Goal: Task Accomplishment & Management: Complete application form

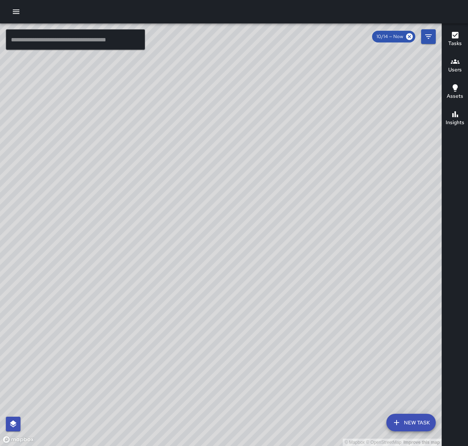
click at [14, 11] on icon "button" at bounding box center [16, 12] width 7 height 4
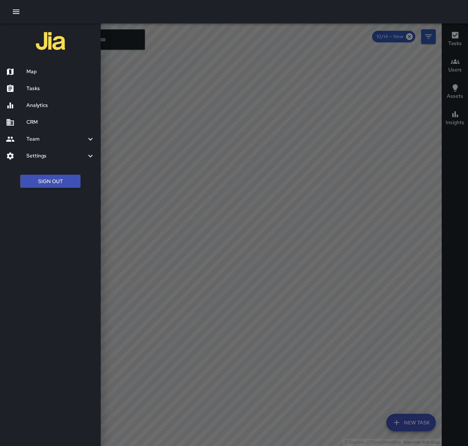
click at [48, 94] on div "Tasks" at bounding box center [50, 88] width 101 height 17
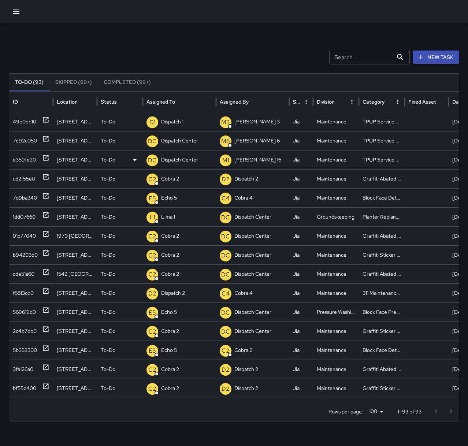
click at [183, 158] on p "Dispatch Center" at bounding box center [179, 159] width 37 height 19
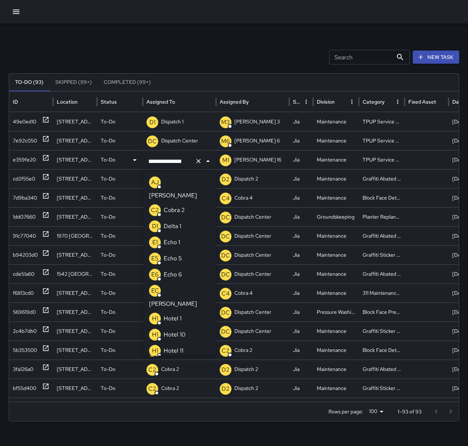
scroll to position [502, 0]
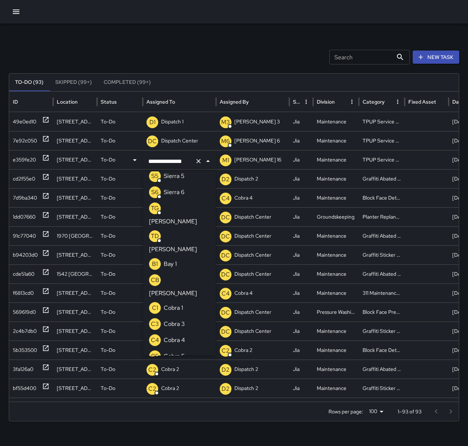
click at [198, 163] on icon "Clear" at bounding box center [198, 160] width 7 height 7
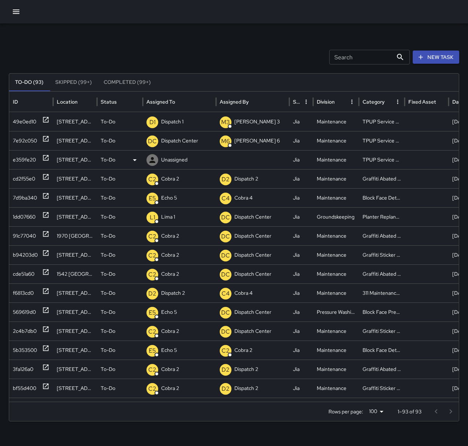
click at [173, 155] on p "Unassigned" at bounding box center [174, 159] width 26 height 19
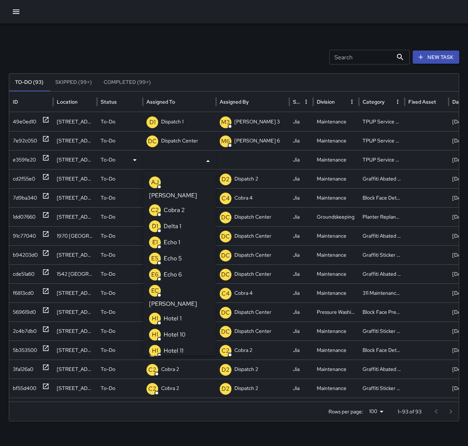
click at [182, 234] on li "E1 Echo 1" at bounding box center [179, 242] width 72 height 16
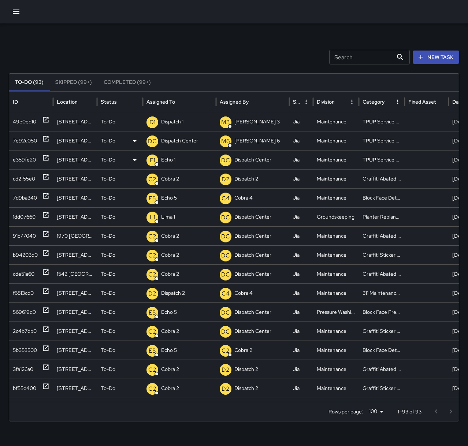
click at [164, 137] on p "Dispatch Center" at bounding box center [179, 140] width 37 height 19
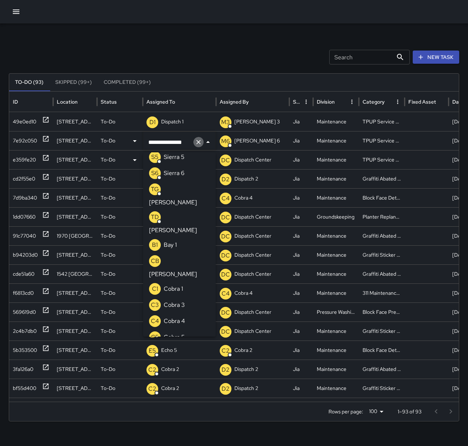
click at [198, 143] on icon "Clear" at bounding box center [198, 141] width 7 height 7
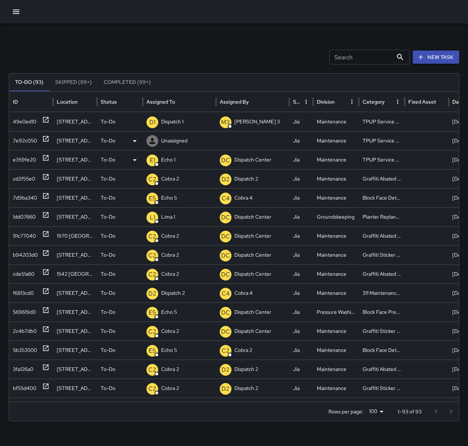
click at [170, 139] on p "Unassigned" at bounding box center [174, 140] width 26 height 19
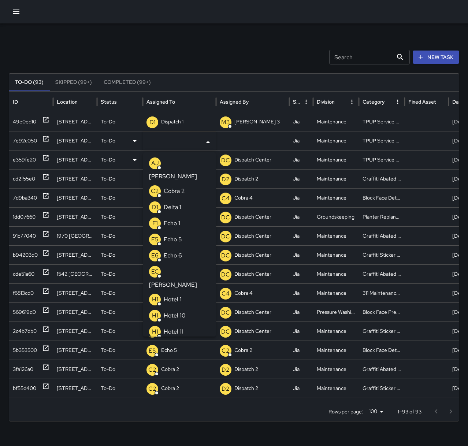
drag, startPoint x: 169, startPoint y: 211, endPoint x: 165, endPoint y: 208, distance: 5.0
click at [168, 219] on p "Echo 1" at bounding box center [172, 223] width 16 height 9
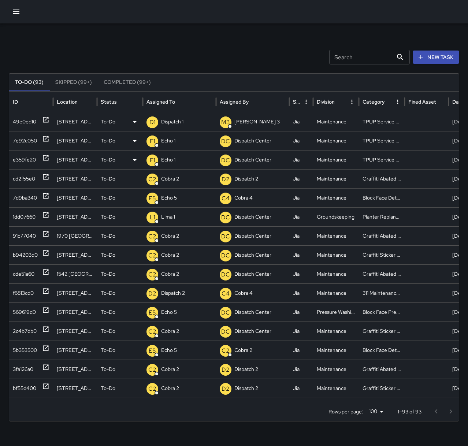
click at [175, 126] on p "Dispatch 1" at bounding box center [172, 121] width 22 height 19
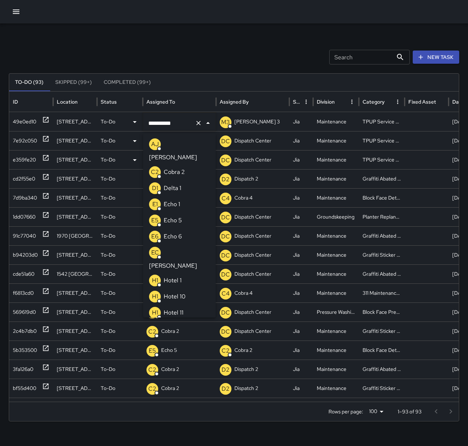
scroll to position [458, 0]
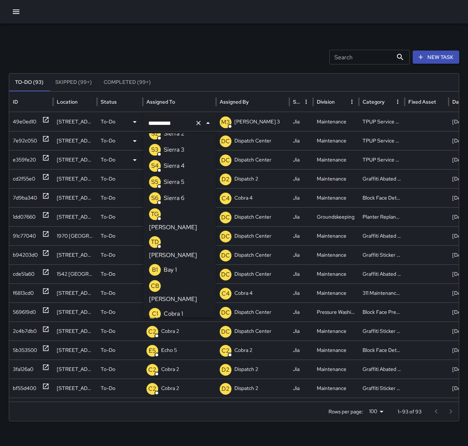
click at [199, 125] on icon "Clear" at bounding box center [198, 122] width 7 height 7
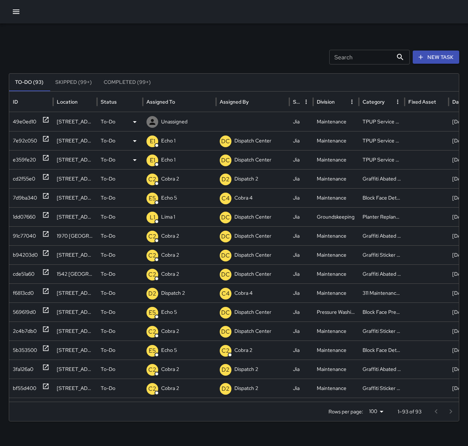
click at [177, 119] on p "Unassigned" at bounding box center [174, 121] width 26 height 19
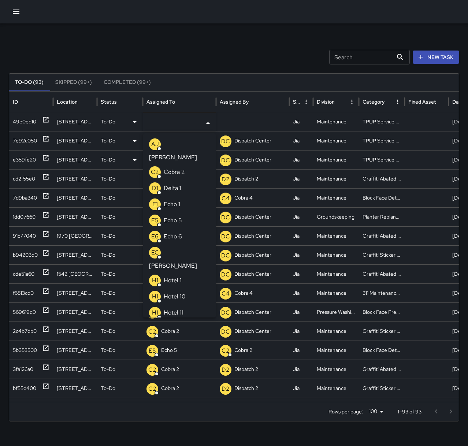
click at [185, 196] on li "E1 Echo 1" at bounding box center [179, 204] width 72 height 16
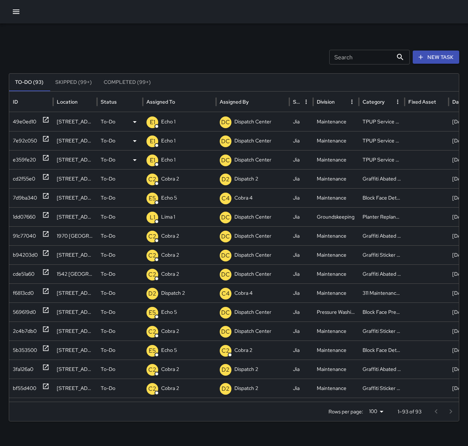
click at [185, 47] on div "Search Search New Task To-Do (93) Skipped (99+) Completed (99+) ID Location Sta…" at bounding box center [234, 230] width 468 height 415
click at [48, 122] on icon at bounding box center [45, 119] width 5 height 5
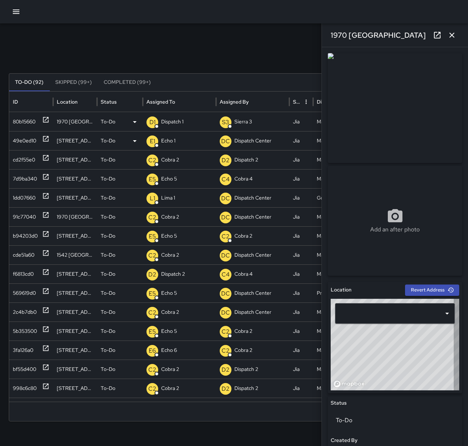
type input "**********"
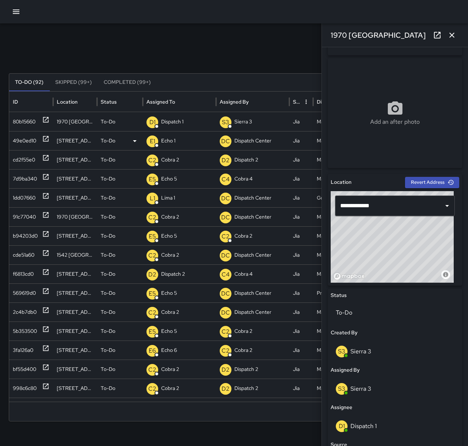
scroll to position [110, 0]
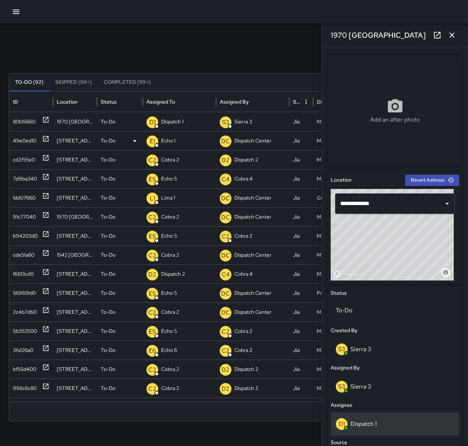
click at [380, 423] on div "D1 Dispatch 1" at bounding box center [394, 424] width 118 height 12
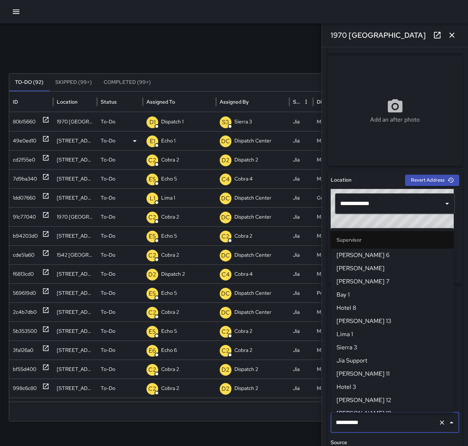
scroll to position [442, 0]
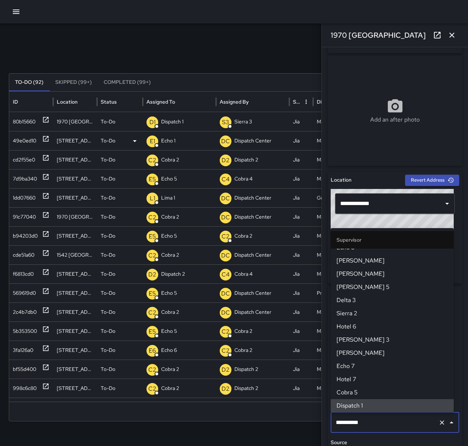
click at [438, 423] on icon "Clear" at bounding box center [441, 422] width 7 height 7
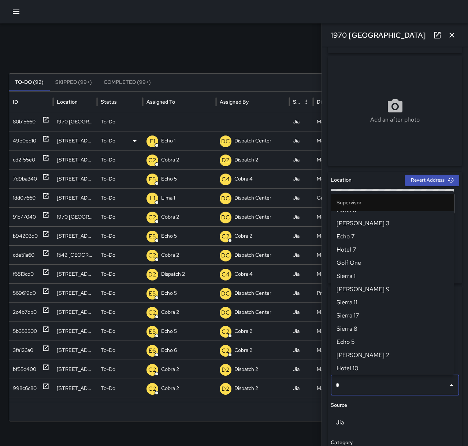
scroll to position [0, 0]
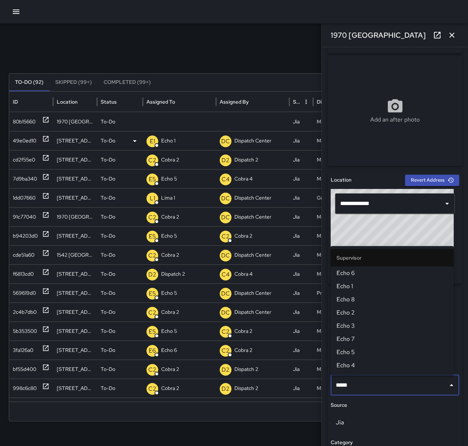
type input "******"
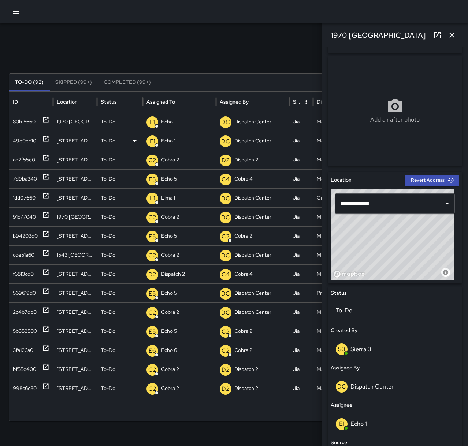
click at [456, 37] on button "button" at bounding box center [451, 35] width 15 height 15
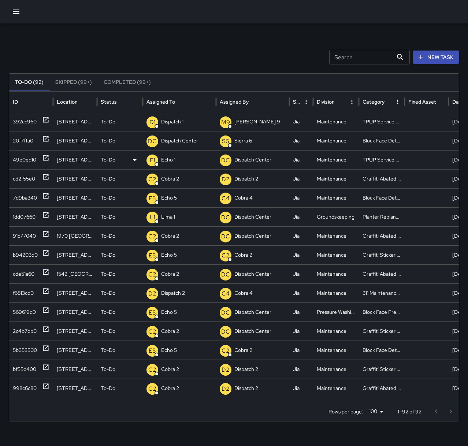
click at [436, 52] on button "New Task" at bounding box center [435, 57] width 46 height 14
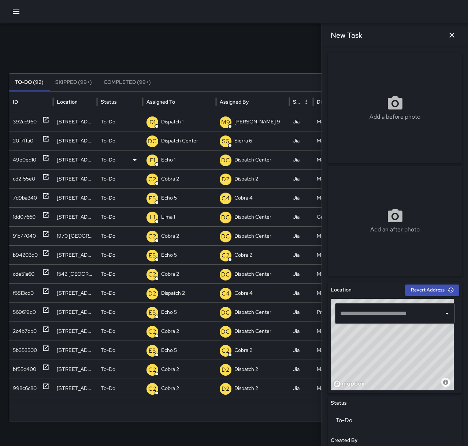
click at [397, 316] on input "text" at bounding box center [389, 313] width 102 height 14
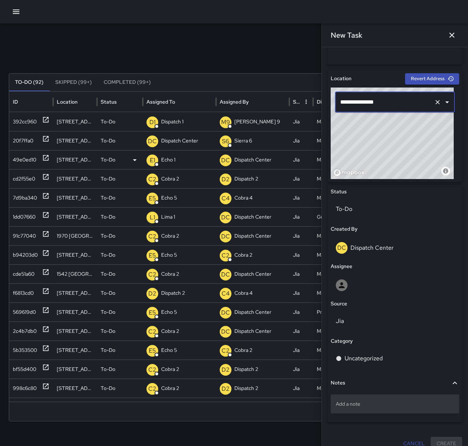
scroll to position [220, 0]
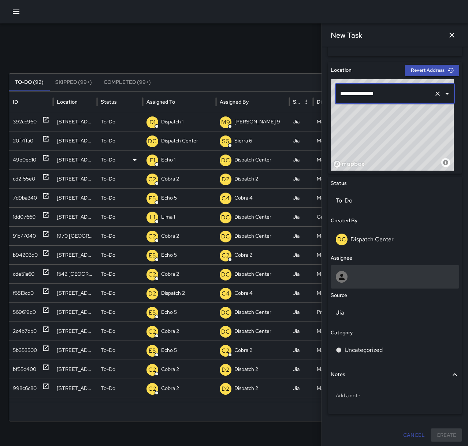
type input "**********"
click at [374, 281] on div at bounding box center [394, 277] width 118 height 12
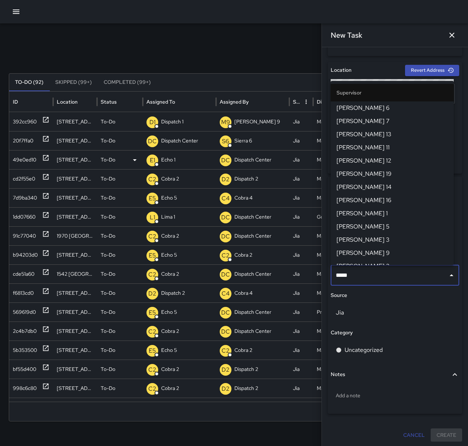
type input "******"
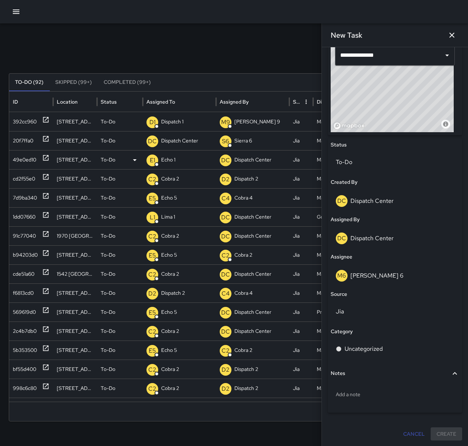
scroll to position [258, 0]
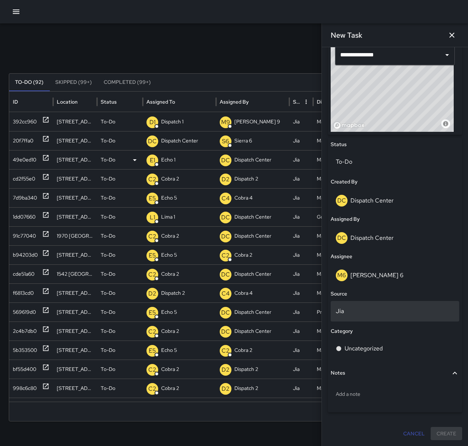
click at [359, 308] on p "Jia" at bounding box center [394, 311] width 118 height 9
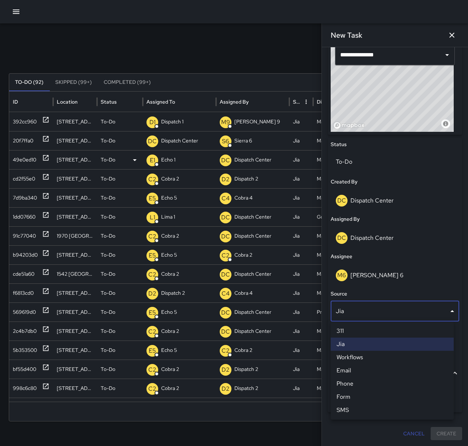
click at [360, 385] on li "Phone" at bounding box center [391, 383] width 123 height 13
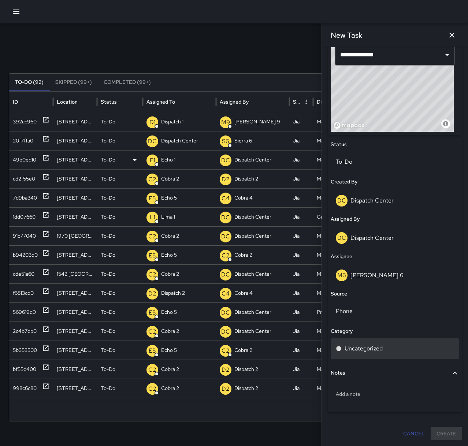
click at [369, 351] on p "Uncategorized" at bounding box center [363, 348] width 38 height 9
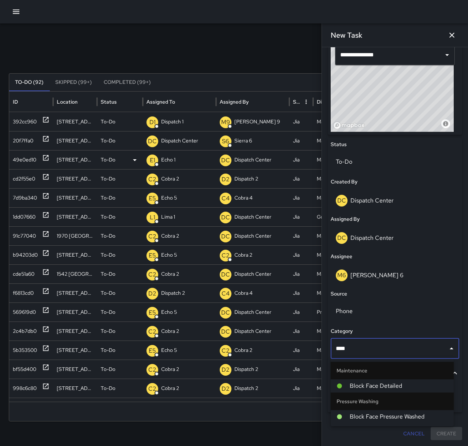
type input "*****"
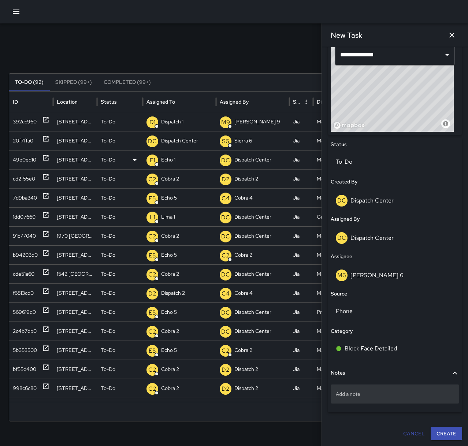
click at [373, 394] on p "Add a note" at bounding box center [394, 393] width 118 height 7
type textarea "**********"
click at [438, 432] on button "Create" at bounding box center [445, 434] width 31 height 14
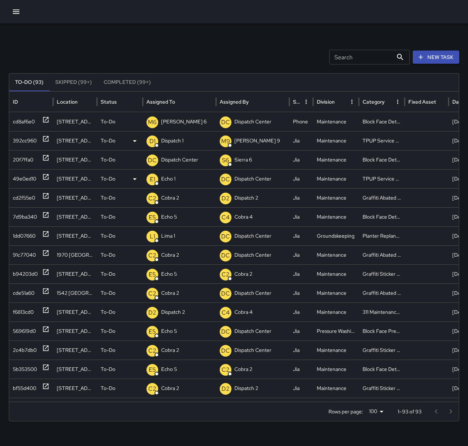
click at [170, 142] on p "Dispatch 1" at bounding box center [172, 140] width 22 height 19
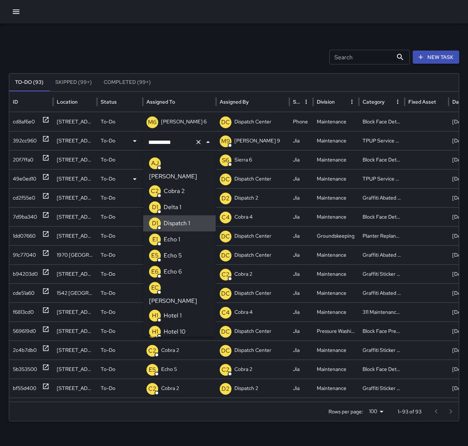
click at [196, 142] on icon "Clear" at bounding box center [198, 141] width 7 height 7
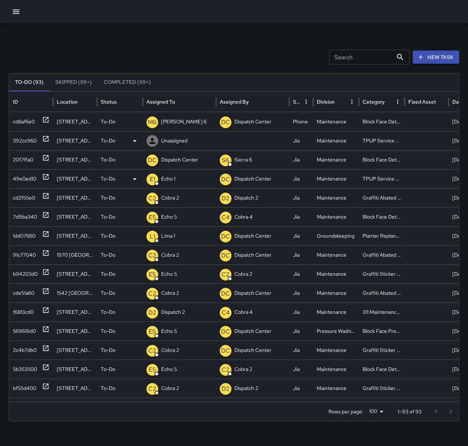
click at [165, 140] on p "Unassigned" at bounding box center [174, 140] width 26 height 19
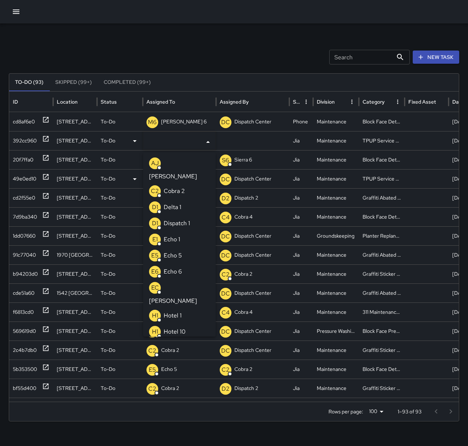
click at [184, 231] on li "E1 Echo 1" at bounding box center [179, 239] width 72 height 16
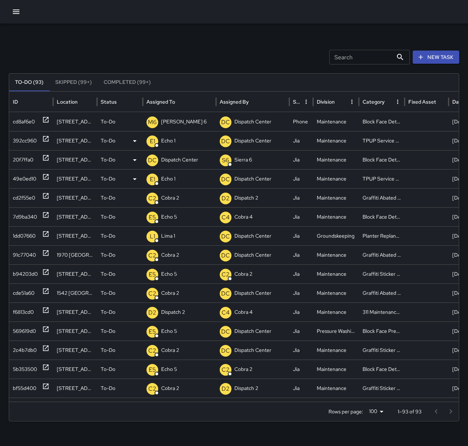
click at [47, 157] on icon at bounding box center [45, 157] width 7 height 7
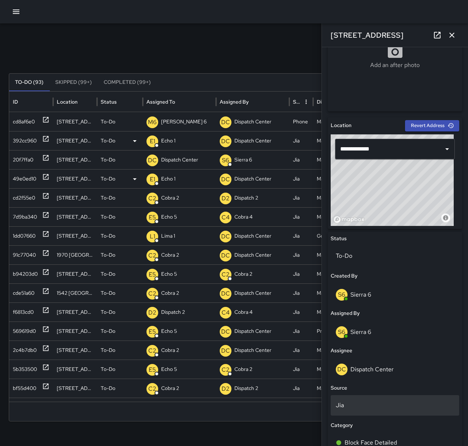
scroll to position [183, 0]
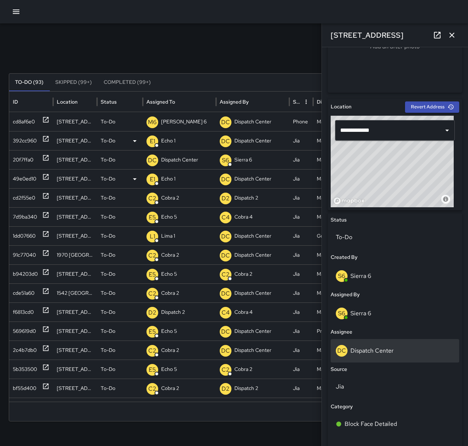
click at [377, 350] on p "Dispatch Center" at bounding box center [371, 350] width 43 height 8
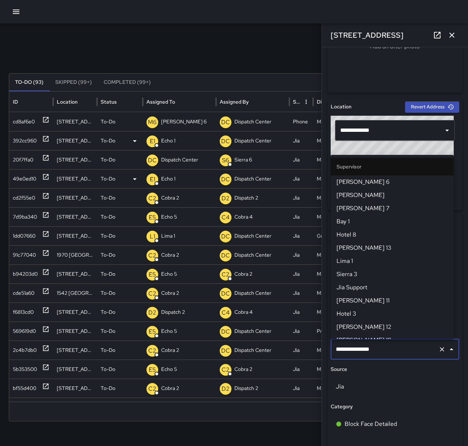
scroll to position [706, 0]
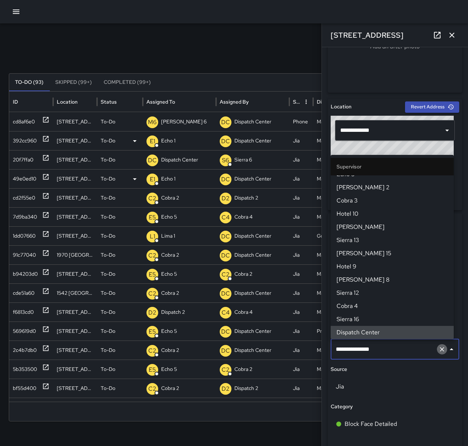
click at [438, 346] on icon "Clear" at bounding box center [441, 348] width 7 height 7
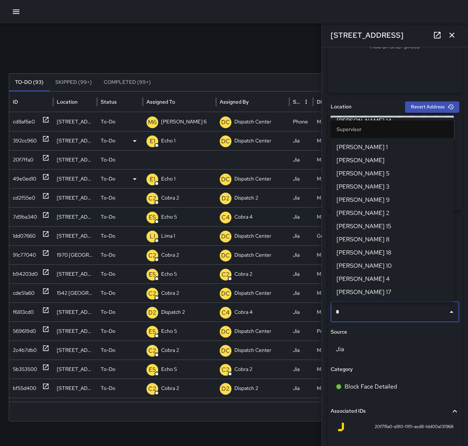
scroll to position [0, 0]
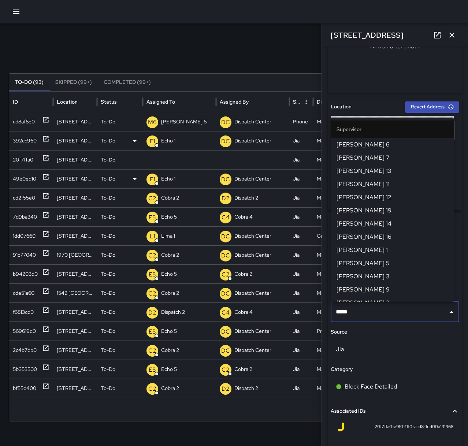
type input "******"
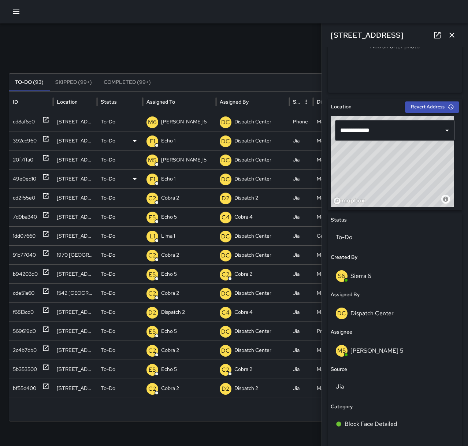
click at [452, 37] on icon "button" at bounding box center [451, 35] width 9 height 9
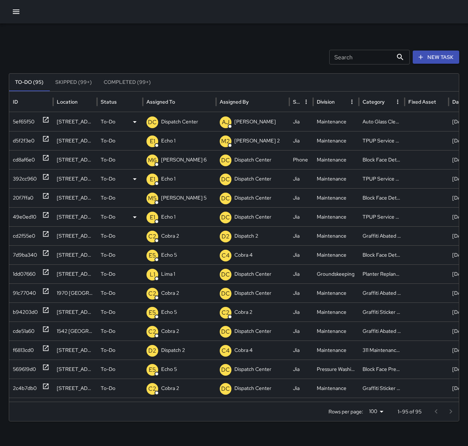
click at [46, 119] on icon at bounding box center [45, 119] width 7 height 7
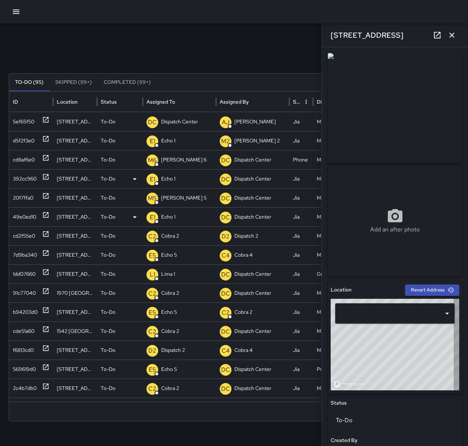
type input "**********"
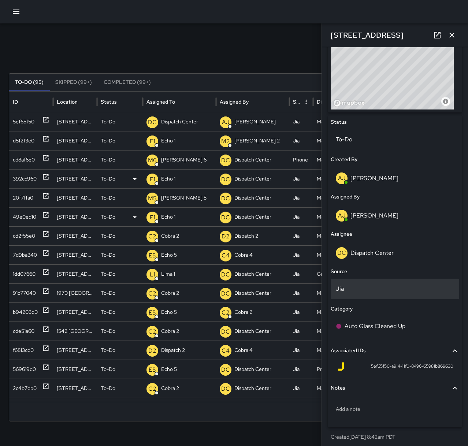
scroll to position [284, 0]
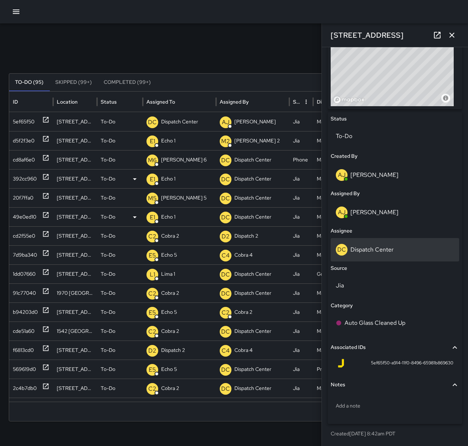
click at [368, 248] on p "Dispatch Center" at bounding box center [371, 249] width 43 height 8
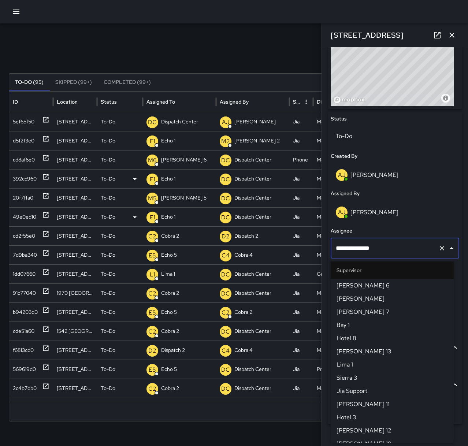
scroll to position [706, 0]
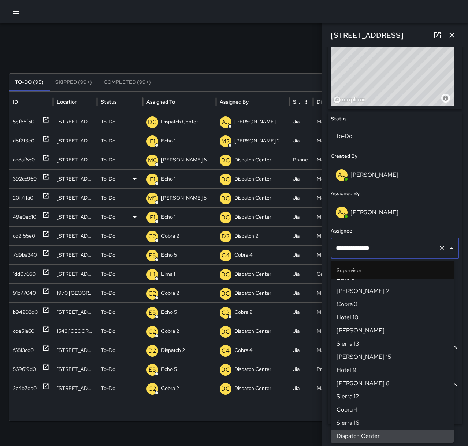
click at [438, 247] on icon "Clear" at bounding box center [441, 247] width 7 height 7
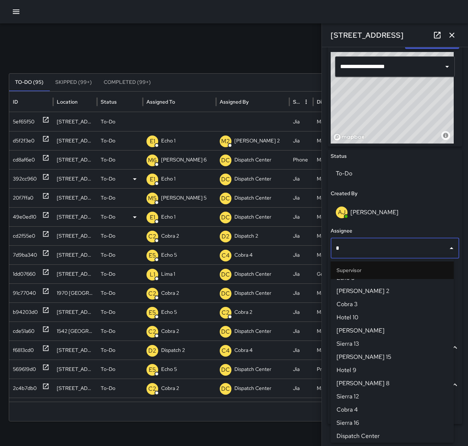
scroll to position [0, 0]
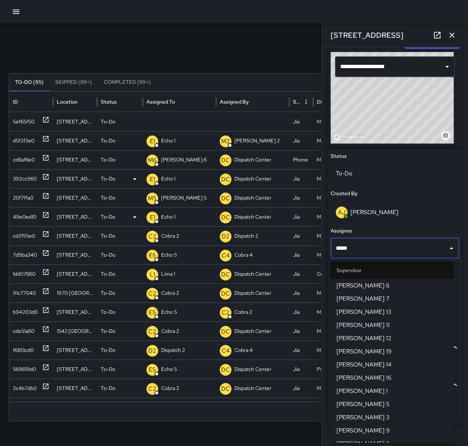
type input "******"
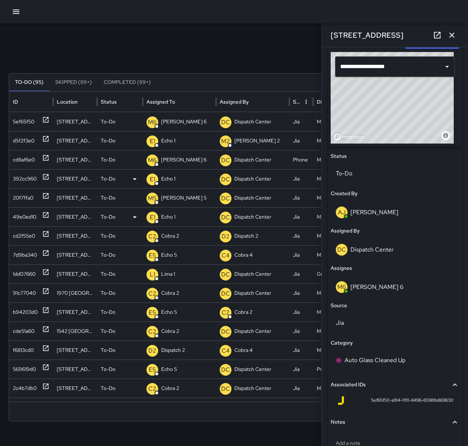
click at [453, 38] on icon "button" at bounding box center [451, 35] width 9 height 9
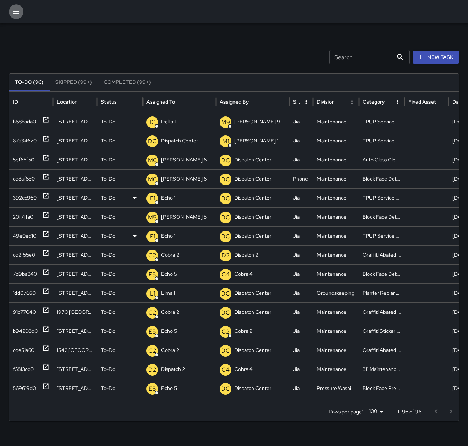
click at [12, 10] on button "button" at bounding box center [16, 11] width 15 height 15
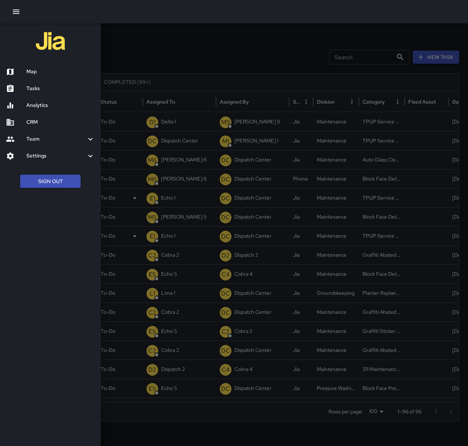
click at [37, 68] on h6 "Map" at bounding box center [60, 72] width 68 height 8
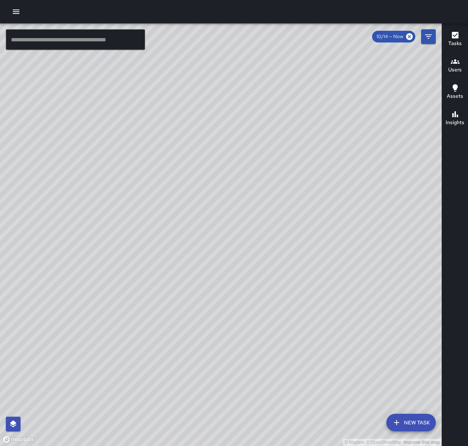
drag, startPoint x: 315, startPoint y: 177, endPoint x: 282, endPoint y: 397, distance: 222.6
click at [284, 436] on div "© Mapbox © OpenStreetMap Improve this map" at bounding box center [220, 234] width 441 height 422
drag, startPoint x: 260, startPoint y: 263, endPoint x: 181, endPoint y: 281, distance: 81.0
click at [112, 374] on div "© Mapbox © OpenStreetMap Improve this map" at bounding box center [220, 234] width 441 height 422
drag, startPoint x: 244, startPoint y: 194, endPoint x: 234, endPoint y: 294, distance: 101.1
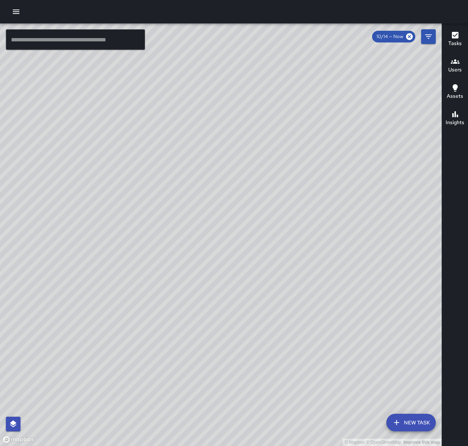
click at [234, 294] on div "© Mapbox © OpenStreetMap Improve this map" at bounding box center [220, 234] width 441 height 422
click at [17, 7] on button "button" at bounding box center [16, 11] width 15 height 15
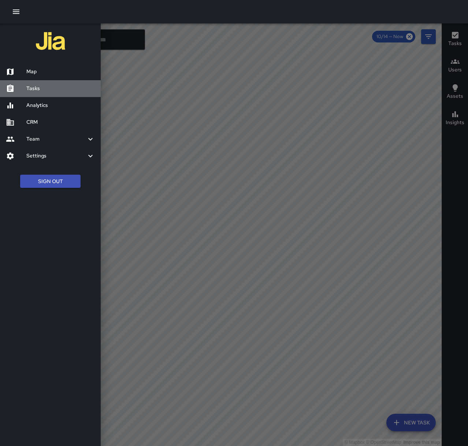
click at [46, 90] on h6 "Tasks" at bounding box center [60, 89] width 68 height 8
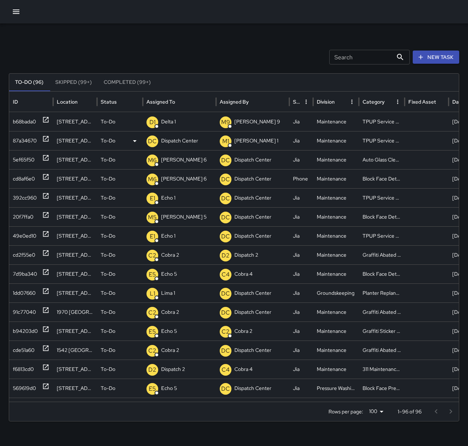
click at [175, 144] on p "Dispatch Center" at bounding box center [179, 140] width 37 height 19
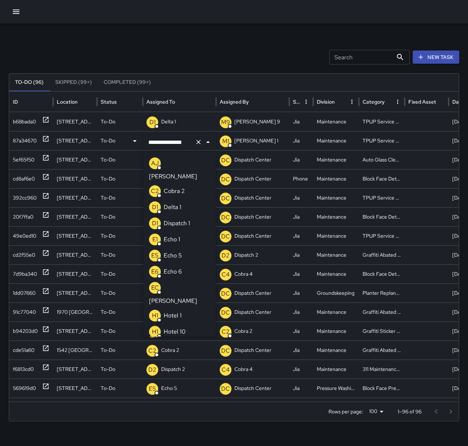
scroll to position [502, 0]
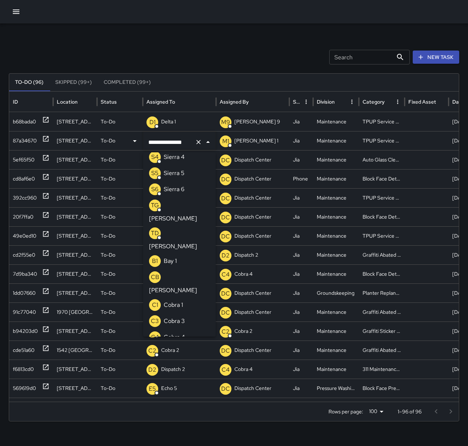
click at [199, 142] on icon "Clear" at bounding box center [198, 142] width 4 height 4
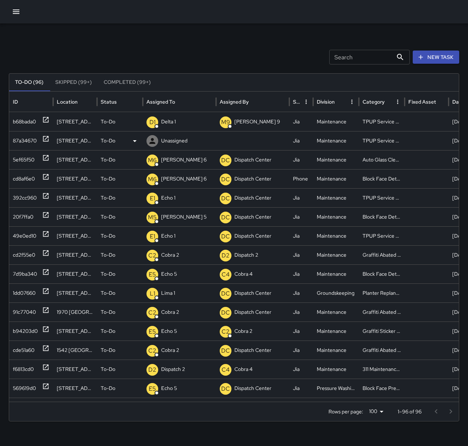
click at [178, 143] on p "Unassigned" at bounding box center [174, 140] width 26 height 19
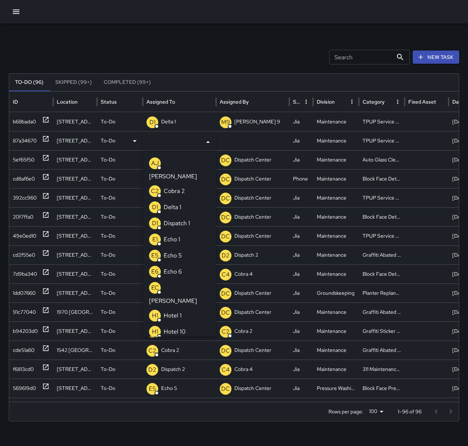
click at [179, 235] on p "Echo 1" at bounding box center [172, 239] width 16 height 9
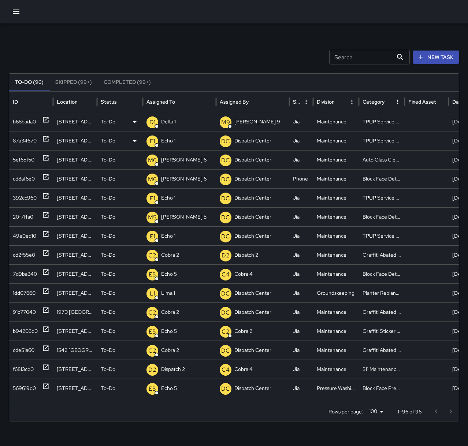
click at [163, 121] on p "Delta 1" at bounding box center [168, 121] width 15 height 19
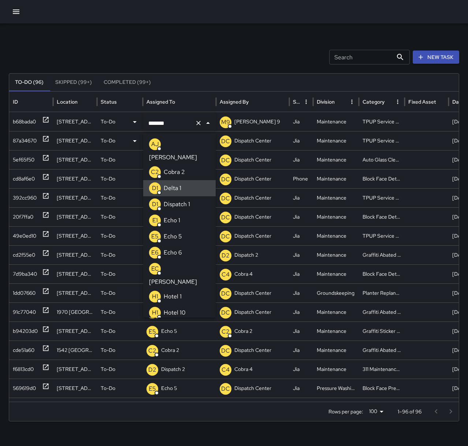
click at [198, 124] on icon "Clear" at bounding box center [198, 123] width 4 height 4
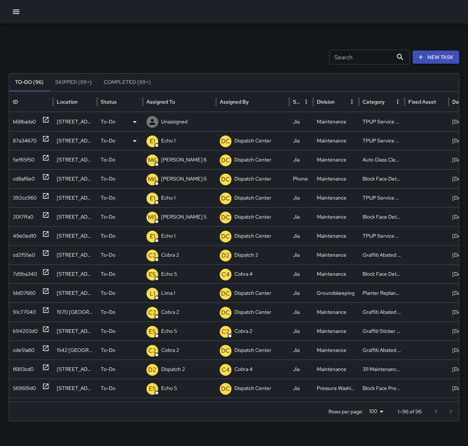
click at [169, 121] on p "Unassigned" at bounding box center [174, 121] width 26 height 19
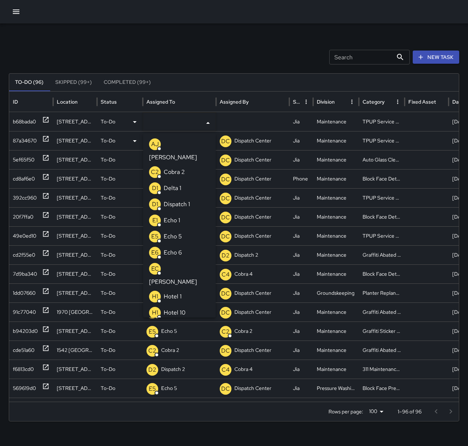
click at [177, 216] on p "Echo 1" at bounding box center [172, 220] width 16 height 9
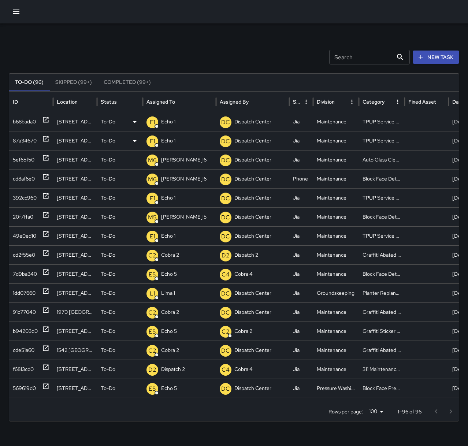
click at [191, 54] on div "Search Search New Task" at bounding box center [234, 57] width 450 height 15
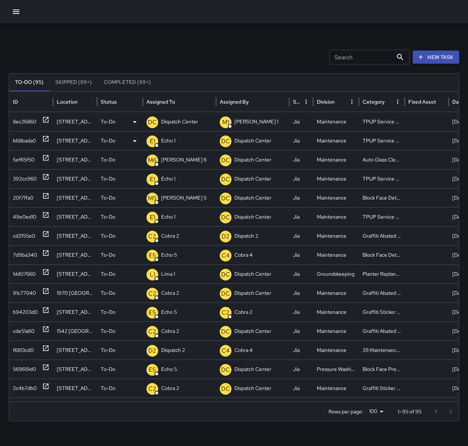
click at [187, 123] on p "Dispatch Center" at bounding box center [179, 121] width 37 height 19
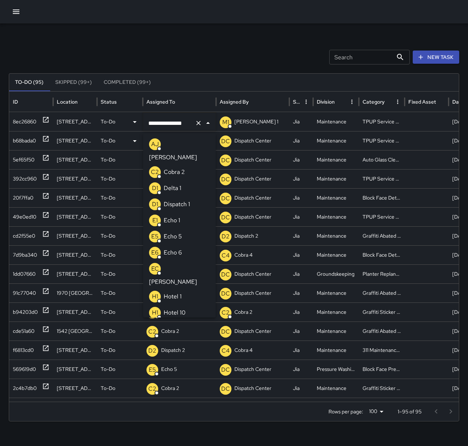
scroll to position [486, 0]
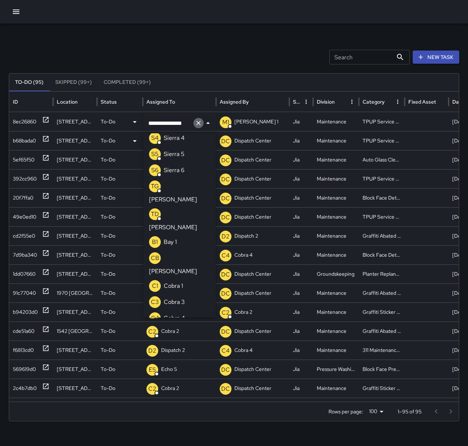
click at [200, 123] on icon "Clear" at bounding box center [198, 122] width 7 height 7
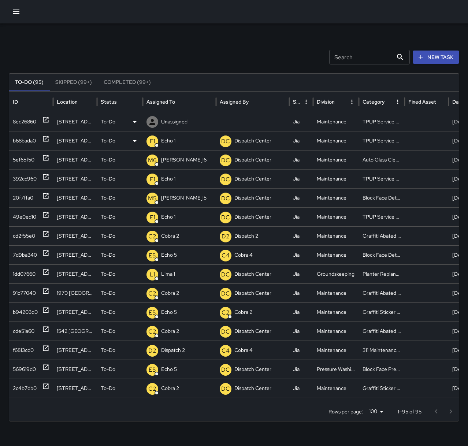
click at [180, 123] on p "Unassigned" at bounding box center [174, 121] width 26 height 19
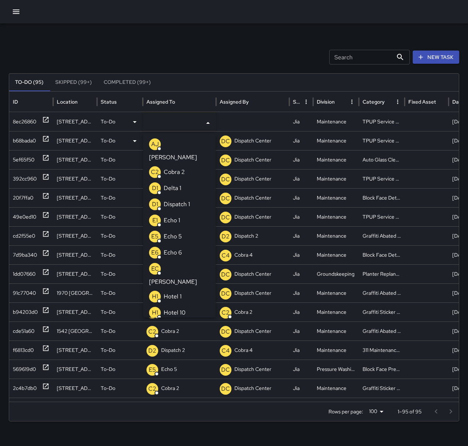
click at [177, 216] on p "Echo 1" at bounding box center [172, 220] width 16 height 9
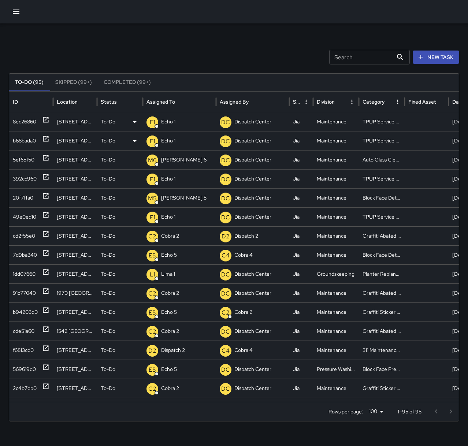
click at [192, 46] on div "Search Search New Task To-Do (95) Skipped (99+) Completed (99+) ID Location Sta…" at bounding box center [234, 230] width 468 height 415
click at [164, 114] on p "Dispatch 1" at bounding box center [172, 121] width 22 height 19
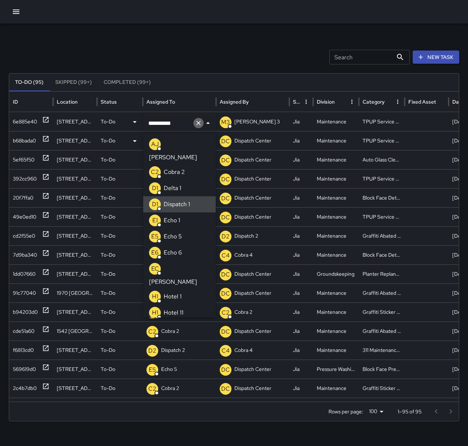
click at [201, 125] on icon "Clear" at bounding box center [198, 122] width 7 height 7
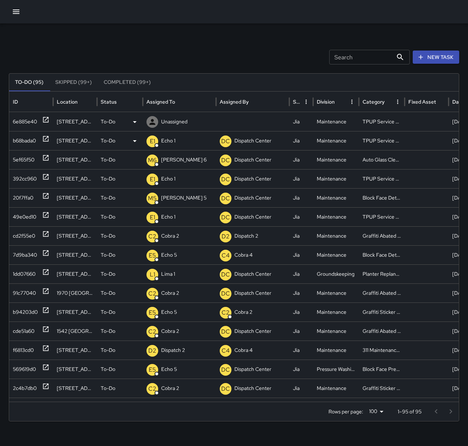
click at [164, 123] on p "Unassigned" at bounding box center [174, 121] width 26 height 19
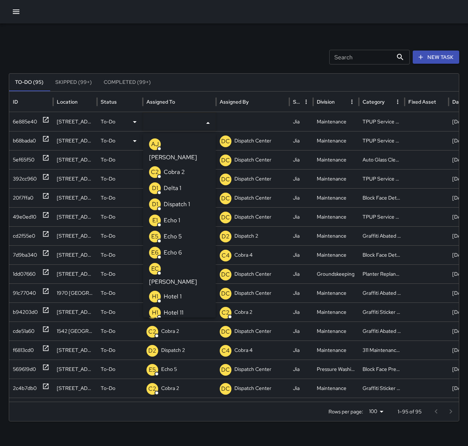
click at [174, 216] on p "Echo 1" at bounding box center [172, 220] width 16 height 9
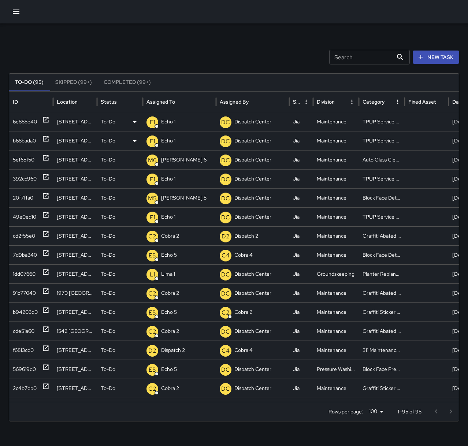
click at [168, 28] on div "Search Search New Task To-Do (95) Skipped (99+) Completed (99+) ID Location Sta…" at bounding box center [234, 230] width 468 height 415
click at [18, 12] on icon "button" at bounding box center [16, 11] width 9 height 9
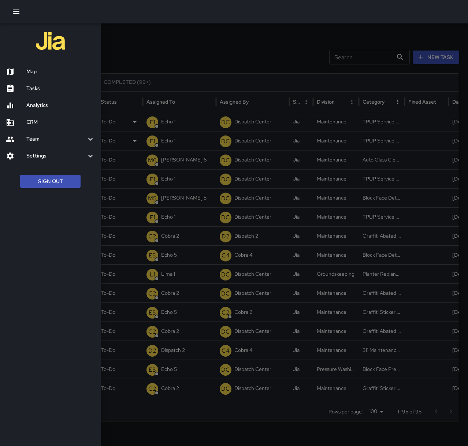
click at [50, 76] on div "Map" at bounding box center [50, 71] width 101 height 17
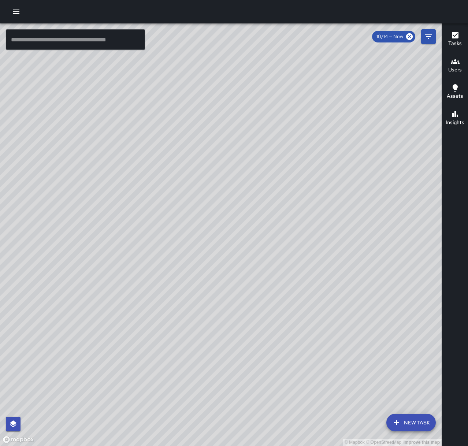
click at [18, 6] on button "button" at bounding box center [16, 11] width 15 height 15
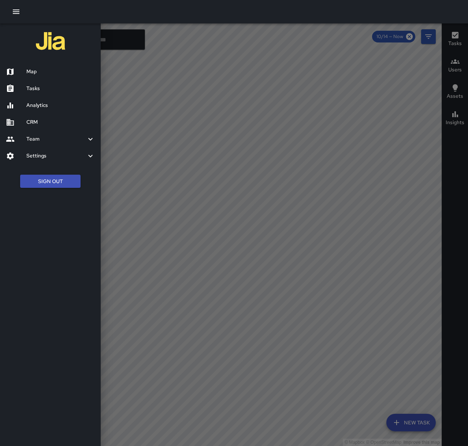
click at [37, 87] on h6 "Tasks" at bounding box center [60, 89] width 68 height 8
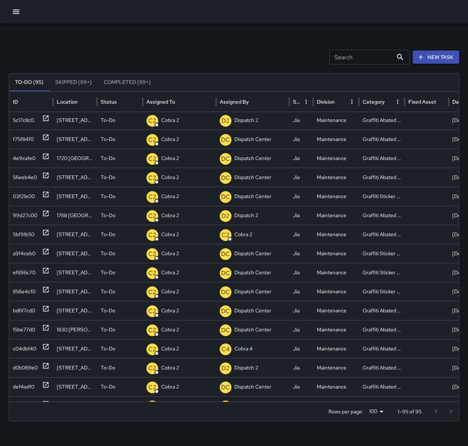
scroll to position [570, 0]
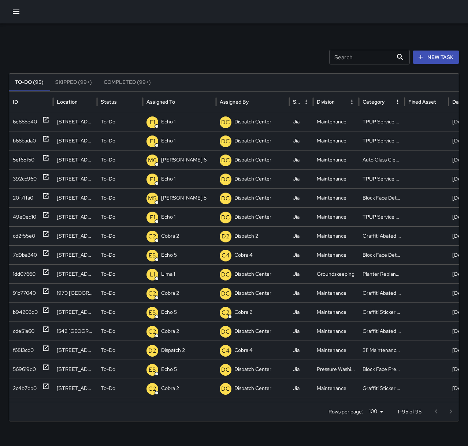
click at [26, 14] on div at bounding box center [234, 11] width 468 height 23
click at [15, 11] on icon "button" at bounding box center [16, 11] width 9 height 9
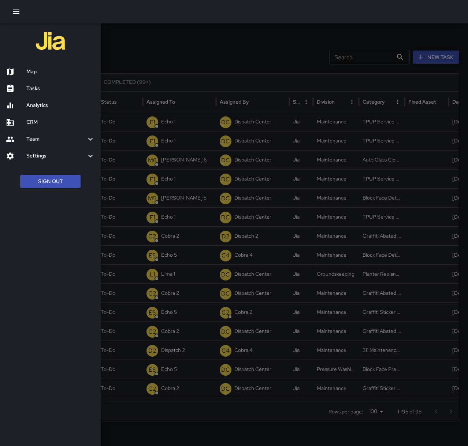
click at [33, 69] on h6 "Map" at bounding box center [60, 72] width 68 height 8
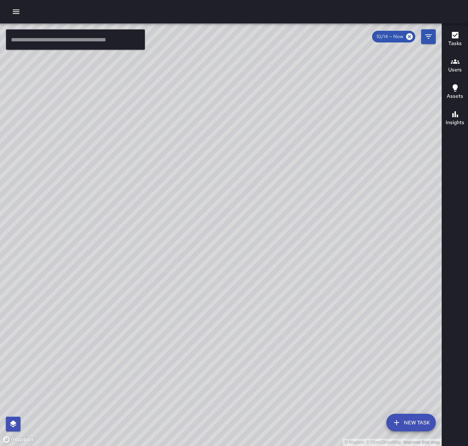
drag, startPoint x: 328, startPoint y: 357, endPoint x: 269, endPoint y: 298, distance: 83.3
click at [269, 298] on div "© Mapbox © OpenStreetMap Improve this map" at bounding box center [220, 234] width 441 height 422
drag, startPoint x: 289, startPoint y: 348, endPoint x: 296, endPoint y: 315, distance: 33.7
click at [296, 315] on div "© Mapbox © OpenStreetMap Improve this map" at bounding box center [220, 234] width 441 height 422
drag, startPoint x: 274, startPoint y: 193, endPoint x: 194, endPoint y: 389, distance: 211.5
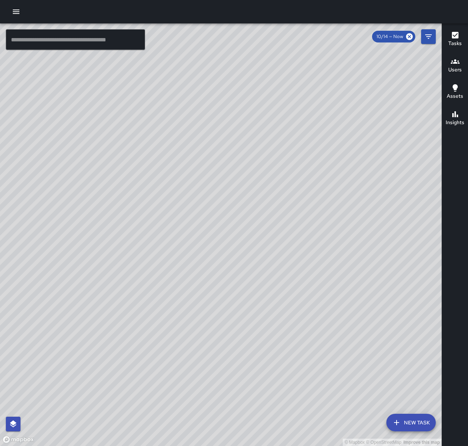
click at [194, 389] on div "© Mapbox © OpenStreetMap Improve this map" at bounding box center [220, 234] width 441 height 422
drag, startPoint x: 237, startPoint y: 335, endPoint x: 385, endPoint y: 83, distance: 292.5
click at [385, 83] on div "© Mapbox © OpenStreetMap Improve this map" at bounding box center [220, 234] width 441 height 422
drag, startPoint x: 315, startPoint y: 299, endPoint x: 347, endPoint y: 184, distance: 118.8
click at [347, 184] on div "© Mapbox © OpenStreetMap Improve this map" at bounding box center [220, 234] width 441 height 422
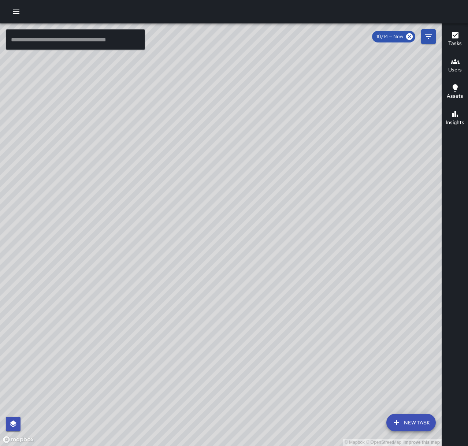
drag, startPoint x: 217, startPoint y: 378, endPoint x: 154, endPoint y: 434, distance: 83.5
click at [155, 434] on div "© Mapbox © OpenStreetMap Improve this map" at bounding box center [220, 234] width 441 height 422
drag, startPoint x: 308, startPoint y: 189, endPoint x: 203, endPoint y: 300, distance: 152.7
click at [207, 312] on div "© Mapbox © OpenStreetMap Improve this map" at bounding box center [220, 234] width 441 height 422
drag, startPoint x: 185, startPoint y: 382, endPoint x: 260, endPoint y: 332, distance: 90.2
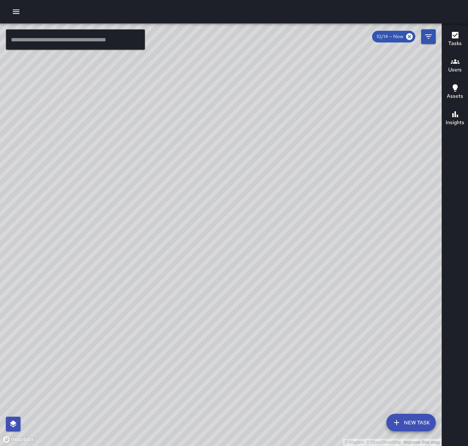
click at [260, 332] on div "© Mapbox © OpenStreetMap Improve this map" at bounding box center [220, 234] width 441 height 422
click at [20, 10] on icon "button" at bounding box center [16, 11] width 9 height 9
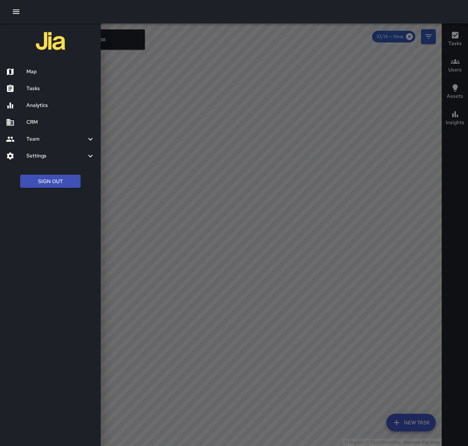
click at [43, 89] on h6 "Tasks" at bounding box center [60, 89] width 68 height 8
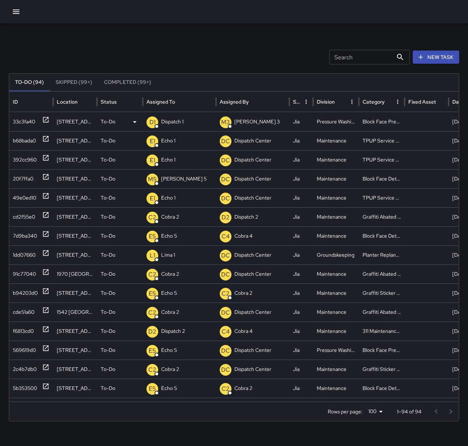
click at [165, 121] on p "Dispatch 1" at bounding box center [172, 121] width 22 height 19
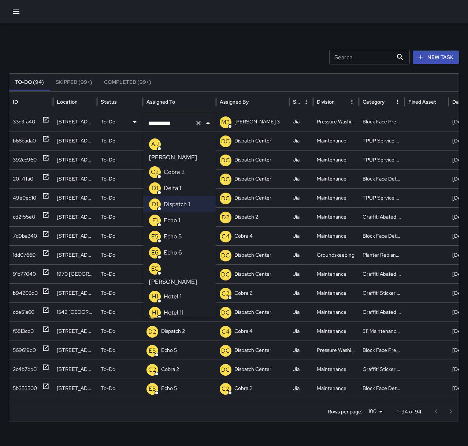
click at [163, 230] on li "E5 Echo 5" at bounding box center [179, 236] width 72 height 16
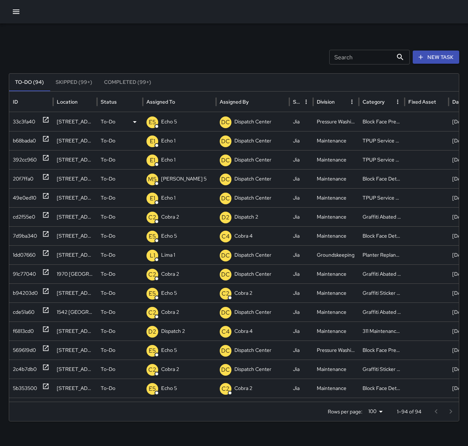
click at [182, 42] on div "Search Search New Task To-Do (94) Skipped (99+) Completed (99+) ID Location Sta…" at bounding box center [234, 230] width 468 height 415
click at [19, 11] on icon "button" at bounding box center [16, 11] width 9 height 9
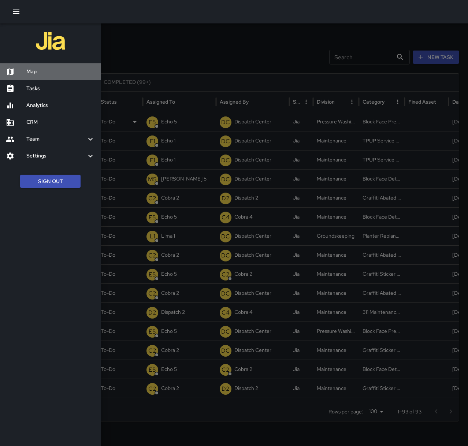
click at [35, 74] on h6 "Map" at bounding box center [60, 72] width 68 height 8
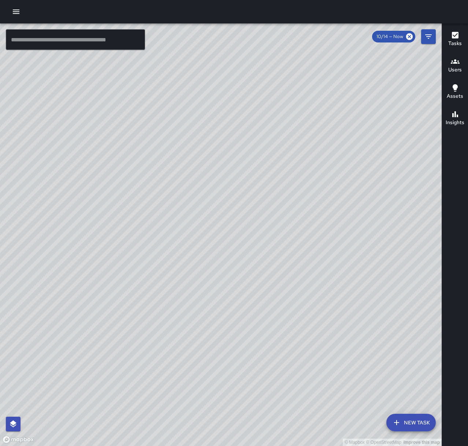
drag, startPoint x: 372, startPoint y: 282, endPoint x: 230, endPoint y: 303, distance: 143.2
click at [230, 303] on div "© Mapbox © OpenStreetMap Improve this map" at bounding box center [220, 234] width 441 height 422
click at [19, 11] on icon "button" at bounding box center [16, 11] width 9 height 9
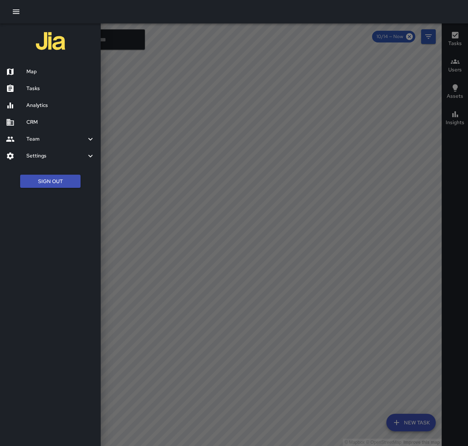
click at [229, 286] on div at bounding box center [234, 223] width 468 height 446
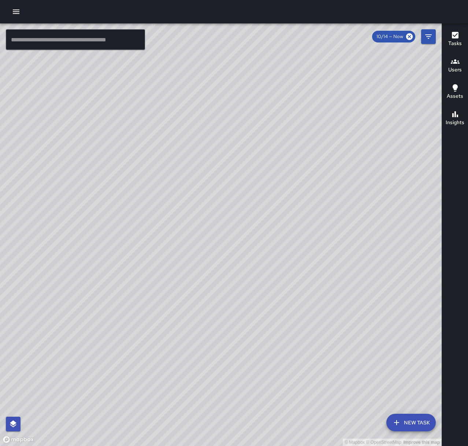
drag, startPoint x: 313, startPoint y: 388, endPoint x: 357, endPoint y: 159, distance: 233.0
click at [357, 158] on div "© Mapbox © OpenStreetMap Improve this map" at bounding box center [220, 234] width 441 height 422
drag, startPoint x: 214, startPoint y: 376, endPoint x: 324, endPoint y: 147, distance: 254.6
click at [324, 147] on div "© Mapbox © OpenStreetMap Improve this map" at bounding box center [220, 234] width 441 height 422
drag, startPoint x: 250, startPoint y: 316, endPoint x: 316, endPoint y: 186, distance: 145.9
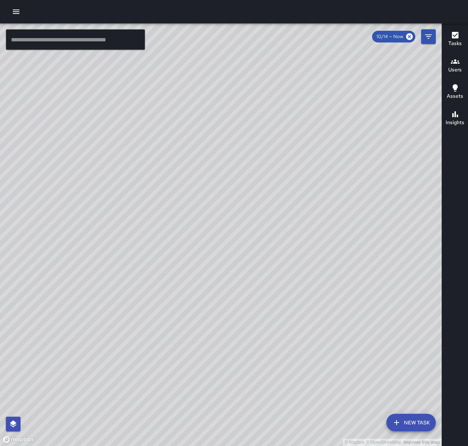
click at [316, 186] on div "© Mapbox © OpenStreetMap Improve this map" at bounding box center [220, 234] width 441 height 422
click at [15, 9] on icon "button" at bounding box center [16, 11] width 9 height 9
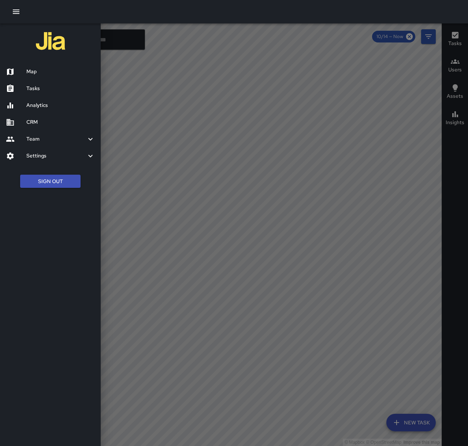
click at [42, 83] on div "Tasks" at bounding box center [50, 88] width 101 height 17
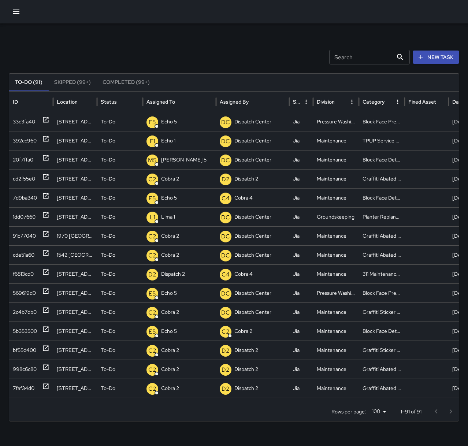
click at [19, 12] on icon "button" at bounding box center [16, 12] width 7 height 4
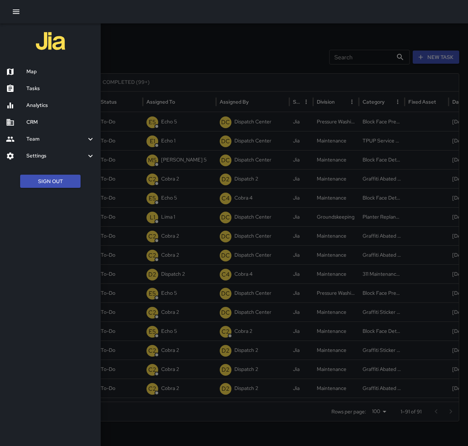
click at [31, 70] on h6 "Map" at bounding box center [60, 72] width 68 height 8
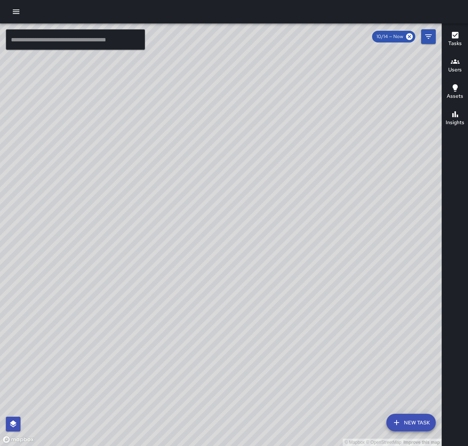
drag, startPoint x: 292, startPoint y: 147, endPoint x: 149, endPoint y: 434, distance: 320.4
click at [149, 434] on div "© Mapbox © OpenStreetMap Improve this map" at bounding box center [220, 234] width 441 height 422
drag, startPoint x: 176, startPoint y: 363, endPoint x: 188, endPoint y: 422, distance: 60.3
click at [167, 445] on html "© Mapbox © OpenStreetMap Improve this map ​ New Task 10/14 — Now Map Layers Tas…" at bounding box center [234, 223] width 468 height 446
drag, startPoint x: 292, startPoint y: 254, endPoint x: 317, endPoint y: 463, distance: 210.4
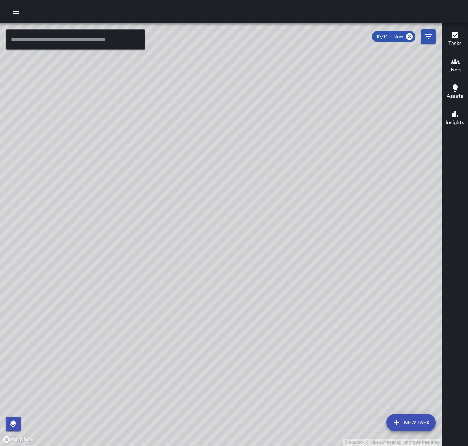
click at [317, 445] on html "© Mapbox © OpenStreetMap Improve this map ​ New Task 10/14 — Now Map Layers Tas…" at bounding box center [234, 223] width 468 height 446
drag, startPoint x: 356, startPoint y: 233, endPoint x: 328, endPoint y: 293, distance: 66.0
click at [328, 293] on div "© Mapbox © OpenStreetMap Improve this map" at bounding box center [220, 234] width 441 height 422
drag, startPoint x: 318, startPoint y: 327, endPoint x: 244, endPoint y: 241, distance: 112.9
click at [244, 241] on div "© Mapbox © OpenStreetMap Improve this map" at bounding box center [220, 234] width 441 height 422
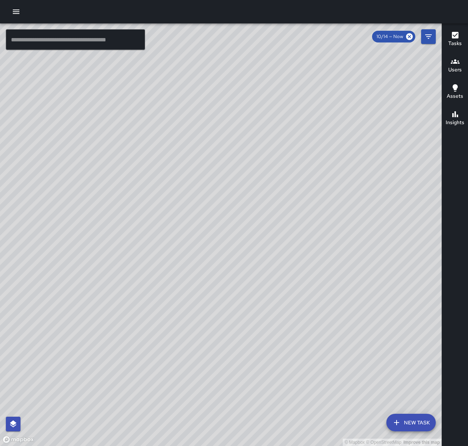
click at [21, 10] on button "button" at bounding box center [16, 11] width 15 height 15
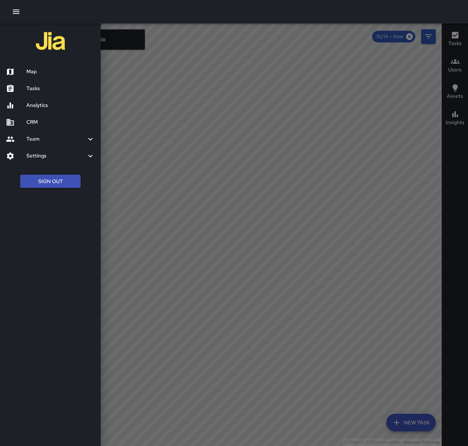
drag, startPoint x: 41, startPoint y: 83, endPoint x: 46, endPoint y: 86, distance: 5.7
click at [41, 83] on div "Tasks" at bounding box center [50, 88] width 101 height 17
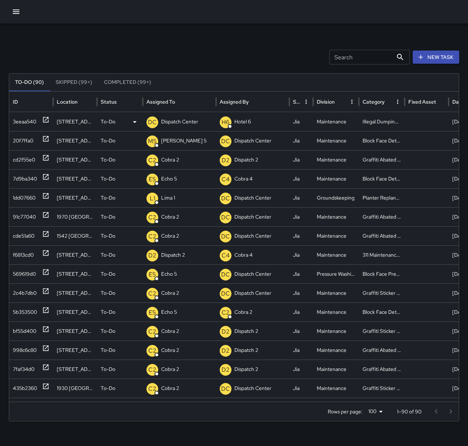
click at [41, 117] on div "3eeaa540" at bounding box center [31, 121] width 37 height 19
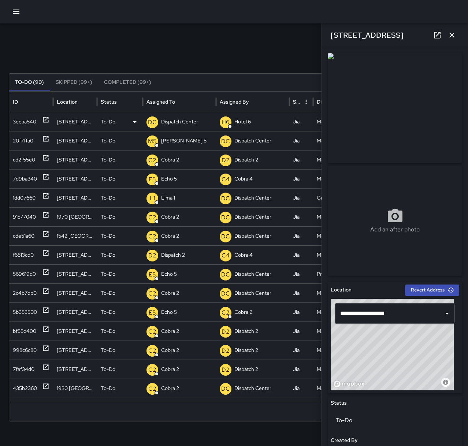
click at [166, 119] on p "Dispatch Center" at bounding box center [179, 121] width 37 height 19
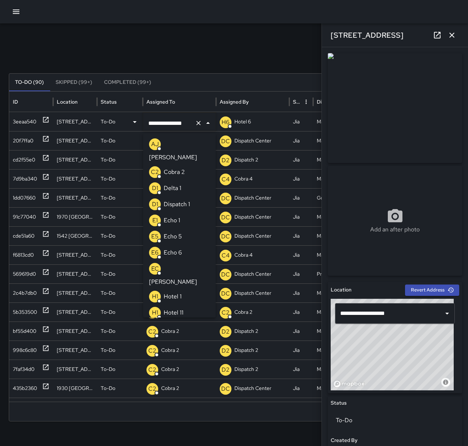
scroll to position [518, 0]
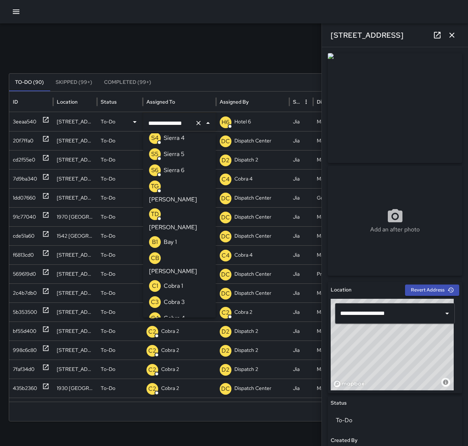
click at [201, 123] on icon "Clear" at bounding box center [198, 122] width 7 height 7
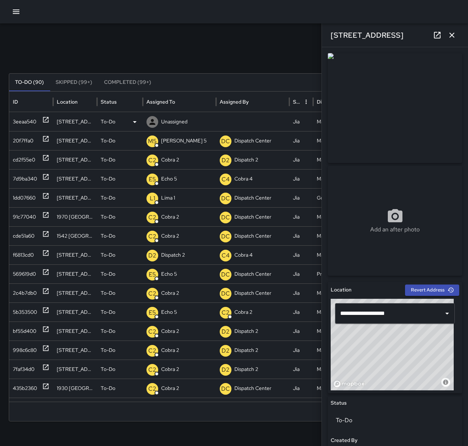
click at [181, 122] on p "Unassigned" at bounding box center [174, 121] width 26 height 19
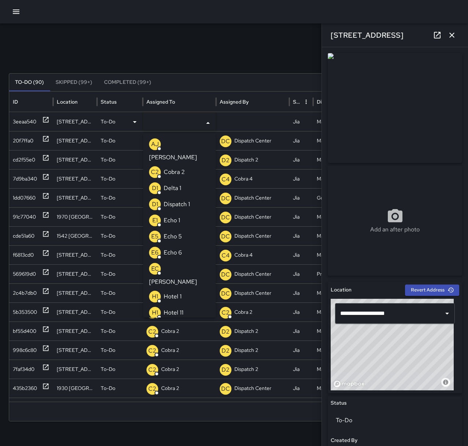
click at [174, 216] on p "Echo 1" at bounding box center [172, 220] width 16 height 9
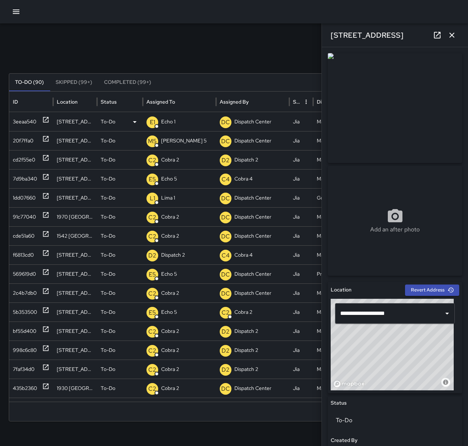
click at [185, 41] on div "Search Search New Task To-Do (90) Skipped (99+) Completed (99+) ID Location Sta…" at bounding box center [234, 230] width 468 height 415
type input "**********"
click at [450, 38] on icon "button" at bounding box center [451, 35] width 9 height 9
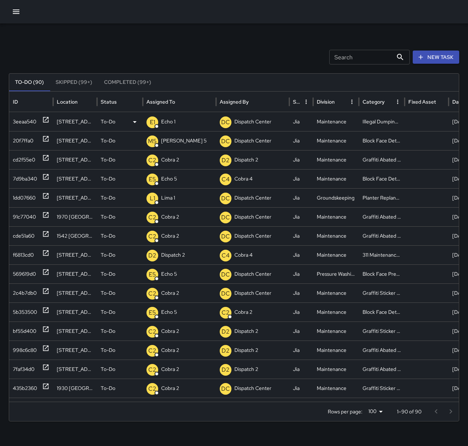
click at [439, 60] on button "New Task" at bounding box center [435, 57] width 46 height 14
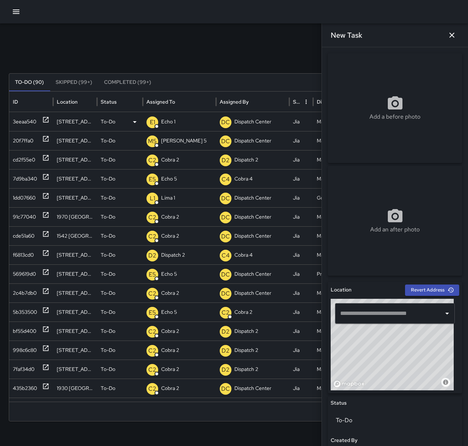
click at [391, 311] on input "text" at bounding box center [389, 313] width 102 height 14
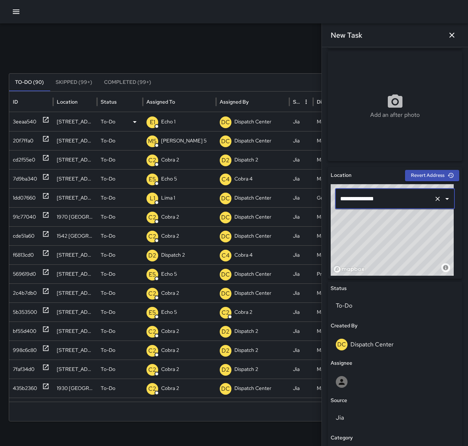
scroll to position [146, 0]
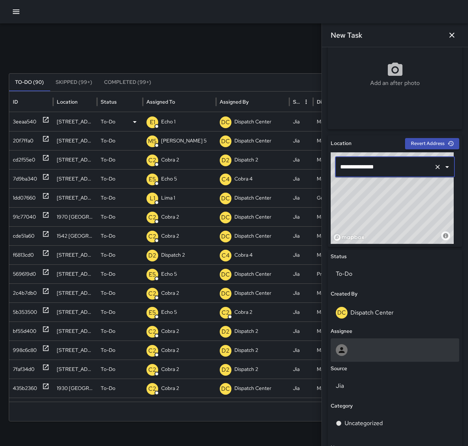
type input "**********"
click at [363, 344] on div at bounding box center [394, 350] width 118 height 12
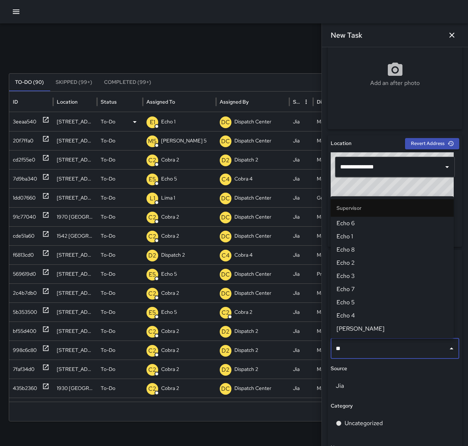
type input "***"
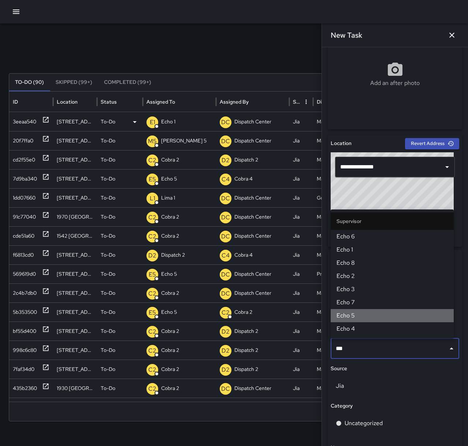
click at [366, 320] on li "Echo 5" at bounding box center [391, 315] width 123 height 13
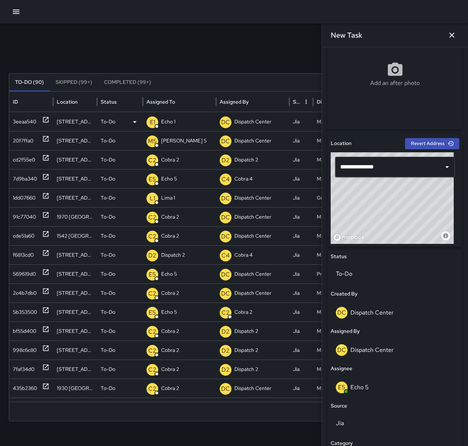
scroll to position [258, 0]
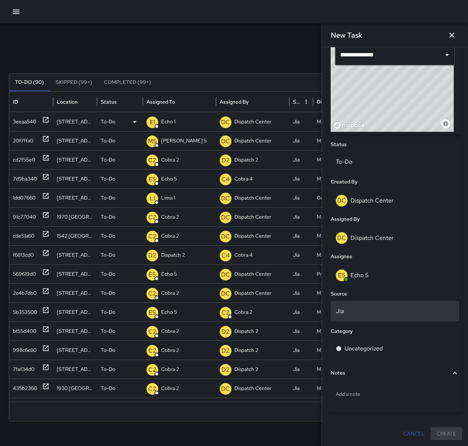
click at [360, 301] on div "Jia" at bounding box center [394, 311] width 128 height 20
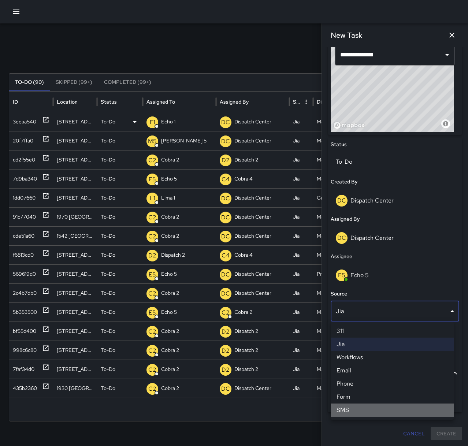
click at [357, 408] on li "SMS" at bounding box center [391, 409] width 123 height 13
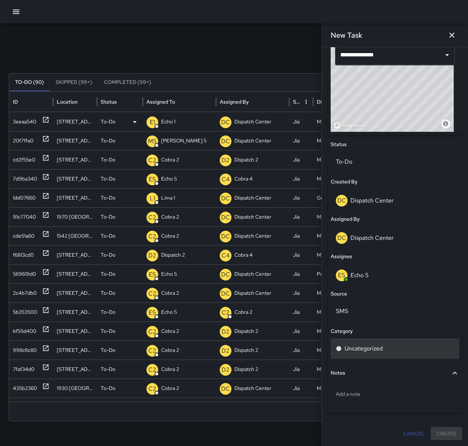
click at [366, 349] on p "Uncategorized" at bounding box center [363, 348] width 38 height 9
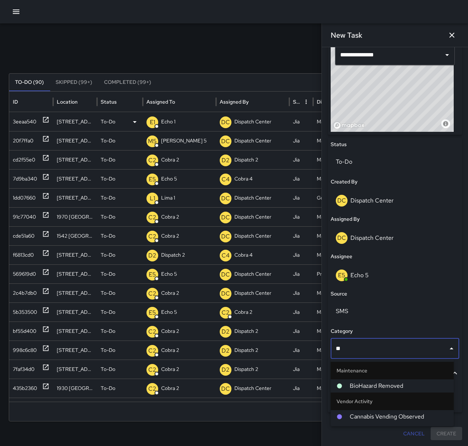
type input "***"
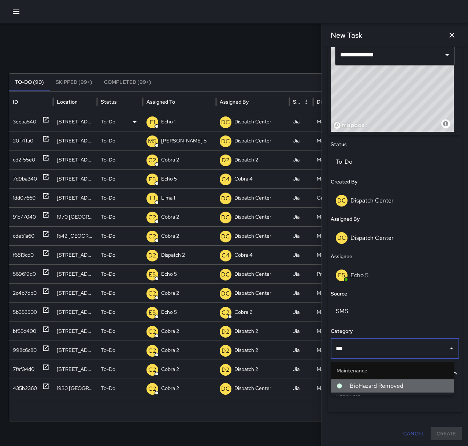
click at [386, 388] on span "BioHazard Removed" at bounding box center [398, 385] width 98 height 9
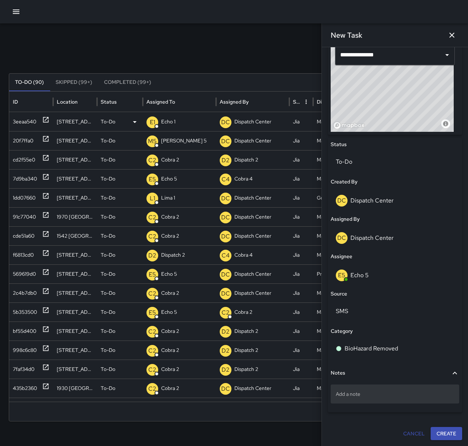
click at [357, 394] on p "Add a note" at bounding box center [394, 393] width 118 height 7
type textarea "*"
type textarea "**********"
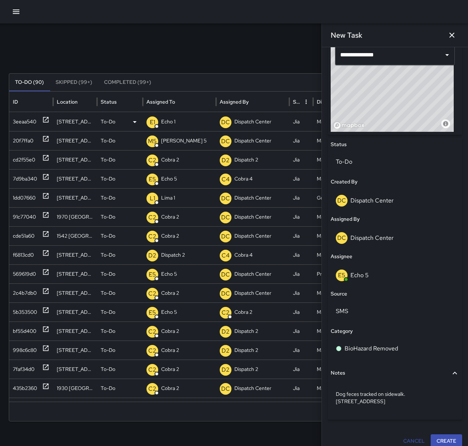
click at [439, 434] on button "Create" at bounding box center [445, 441] width 31 height 14
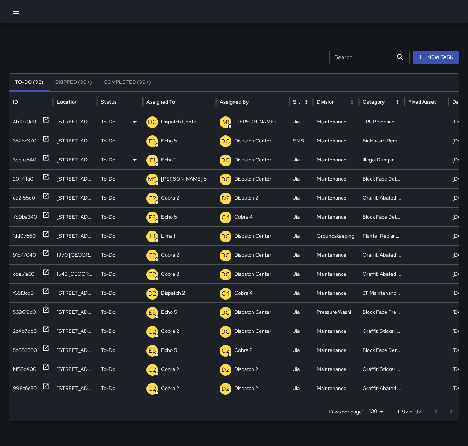
click at [172, 119] on p "Dispatch Center" at bounding box center [179, 121] width 37 height 19
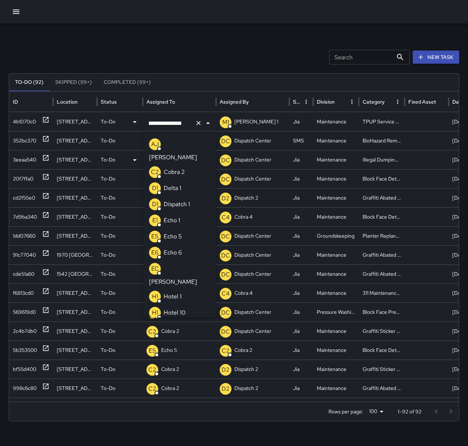
scroll to position [551, 0]
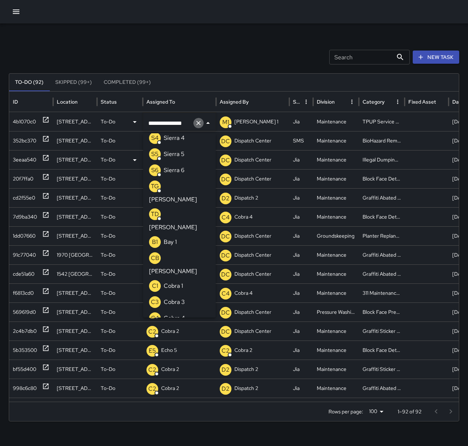
click at [196, 121] on icon "Clear" at bounding box center [198, 122] width 7 height 7
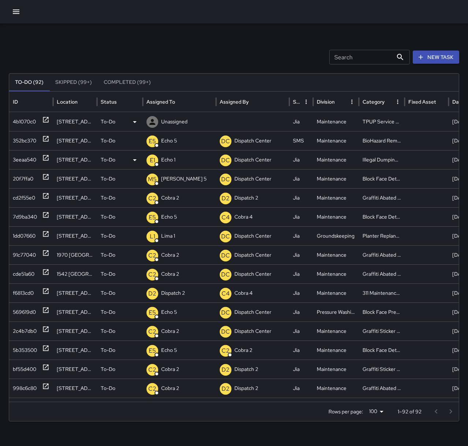
click at [168, 120] on p "Unassigned" at bounding box center [174, 121] width 26 height 19
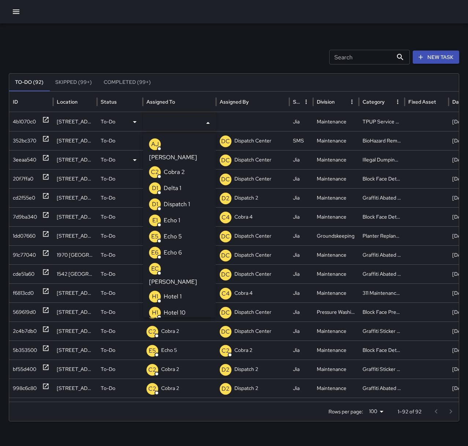
click at [179, 216] on p "Echo 1" at bounding box center [172, 220] width 16 height 9
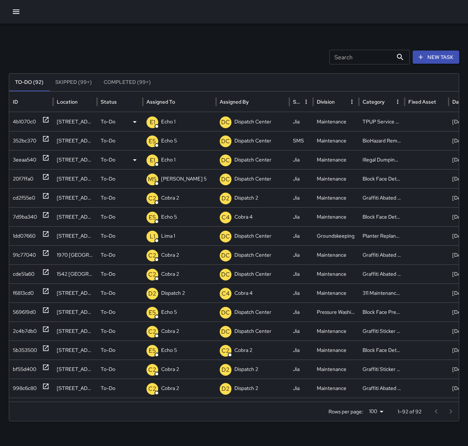
click at [203, 53] on div "Search Search New Task" at bounding box center [234, 57] width 450 height 15
